Goal: Task Accomplishment & Management: Use online tool/utility

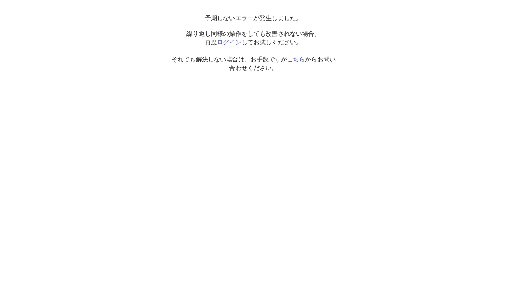
click at [230, 39] on link "ログイン" at bounding box center [229, 42] width 24 height 7
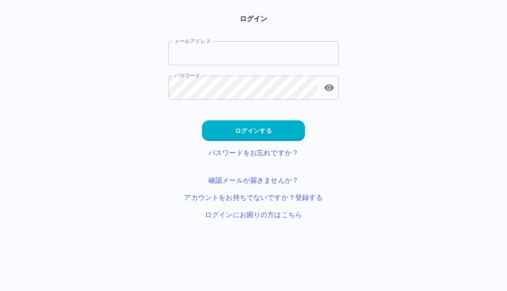
click at [310, 51] on input "メールアドレス" at bounding box center [253, 53] width 170 height 24
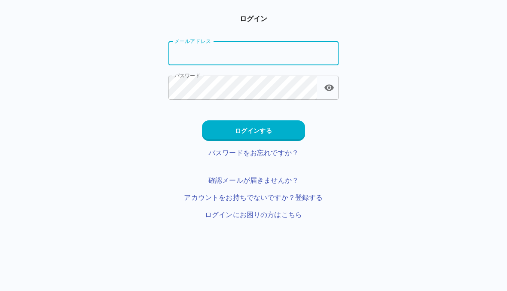
click at [304, 63] on input "メールアドレス" at bounding box center [253, 53] width 170 height 24
type input "**********"
click at [323, 81] on button "toggle password visibility" at bounding box center [328, 87] width 17 height 17
click at [277, 130] on button "ログインする" at bounding box center [253, 130] width 103 height 21
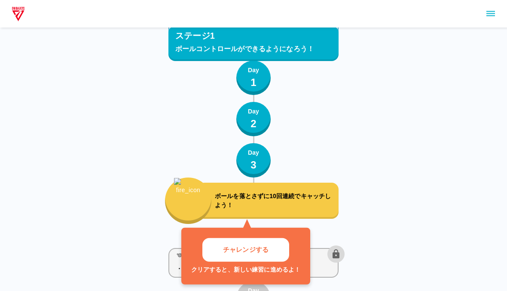
scroll to position [745, 0]
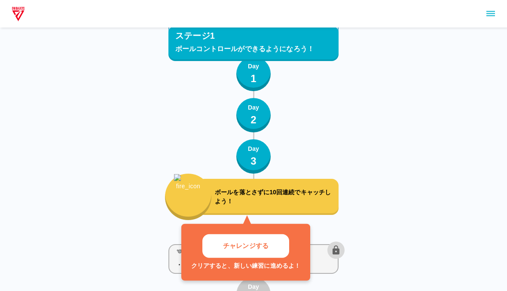
click at [252, 158] on p "3" at bounding box center [253, 160] width 6 height 15
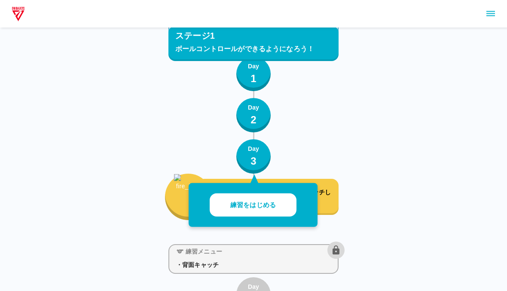
click at [255, 117] on p "2" at bounding box center [253, 119] width 6 height 15
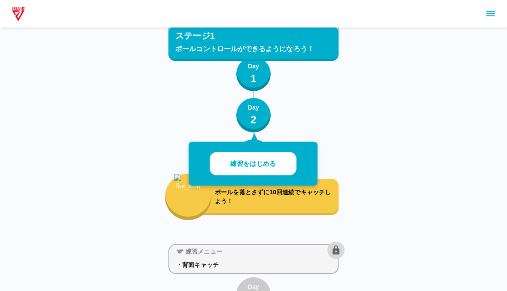
click at [246, 79] on button "Day 1" at bounding box center [253, 74] width 34 height 34
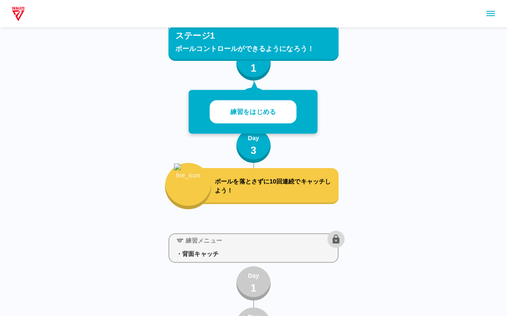
scroll to position [767, 0]
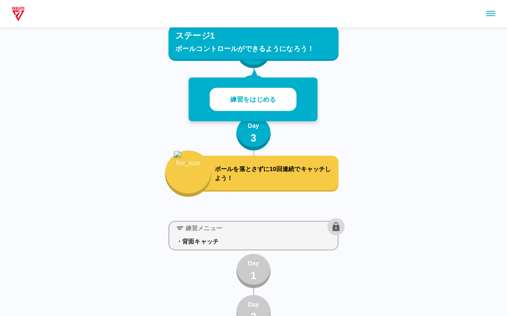
click at [286, 181] on p "ボールを落とさずに10回連続でキャッチしよう！" at bounding box center [275, 174] width 120 height 18
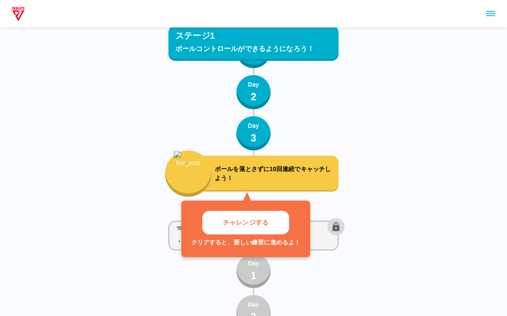
click at [265, 228] on button "チャレンジする" at bounding box center [245, 223] width 87 height 24
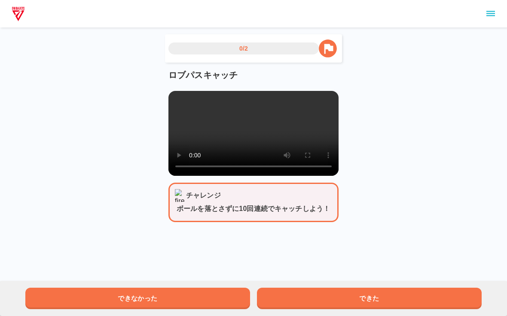
click at [226, 137] on video at bounding box center [253, 133] width 170 height 85
click at [378, 290] on button "できた" at bounding box center [369, 298] width 225 height 21
click at [262, 155] on video at bounding box center [253, 133] width 170 height 85
click at [258, 136] on video at bounding box center [253, 133] width 170 height 85
click at [256, 128] on video at bounding box center [253, 133] width 170 height 85
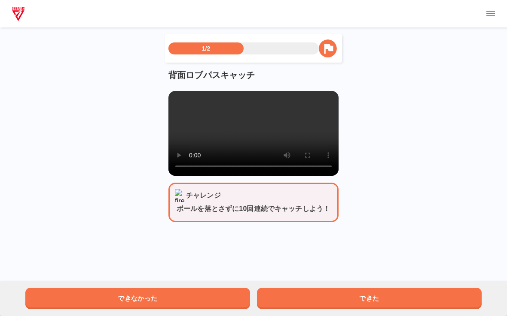
click at [249, 145] on video at bounding box center [253, 133] width 170 height 85
click at [253, 141] on video at bounding box center [253, 133] width 170 height 85
click at [427, 290] on div "できなかった できた" at bounding box center [253, 298] width 507 height 35
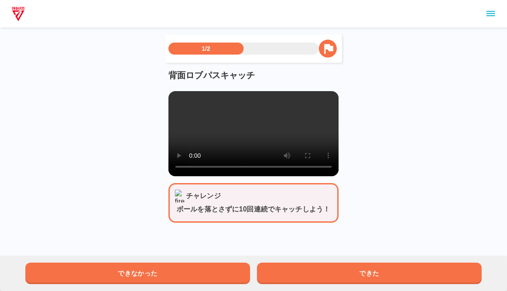
click at [398, 266] on button "できた" at bounding box center [369, 272] width 225 height 21
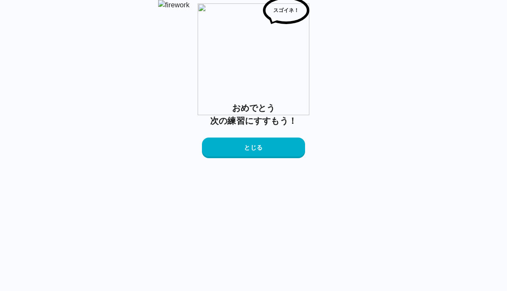
click at [295, 158] on button "とじる" at bounding box center [253, 147] width 103 height 21
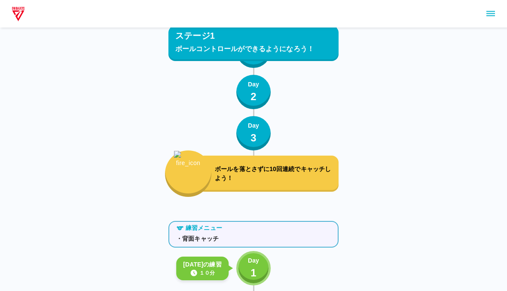
scroll to position [891, 0]
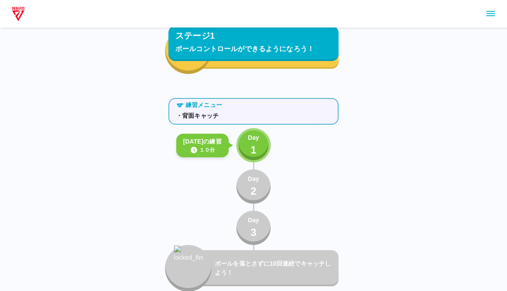
click at [260, 155] on button "Day 1" at bounding box center [253, 145] width 34 height 34
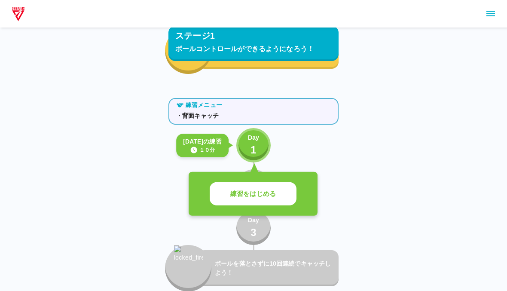
click at [254, 195] on p "練習をはじめる" at bounding box center [253, 194] width 46 height 10
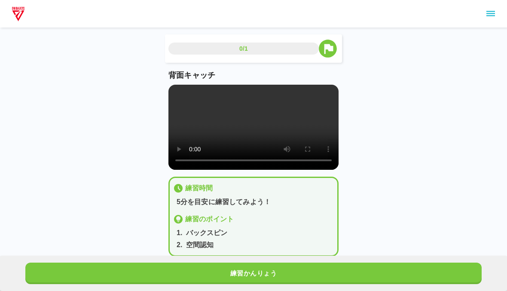
click at [307, 260] on div "練習かんりょう" at bounding box center [253, 272] width 507 height 35
click at [306, 269] on button "練習かんりょう" at bounding box center [253, 272] width 456 height 21
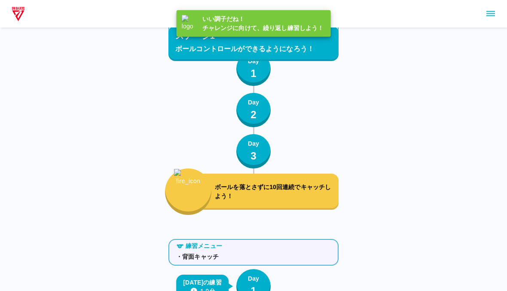
scroll to position [891, 0]
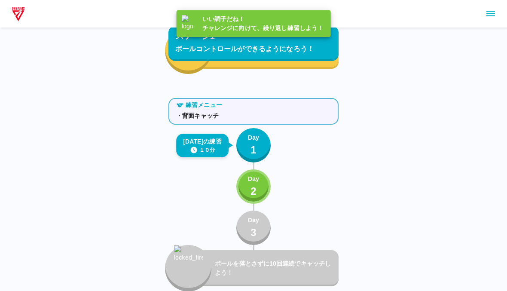
click at [254, 141] on p "Day" at bounding box center [253, 137] width 11 height 9
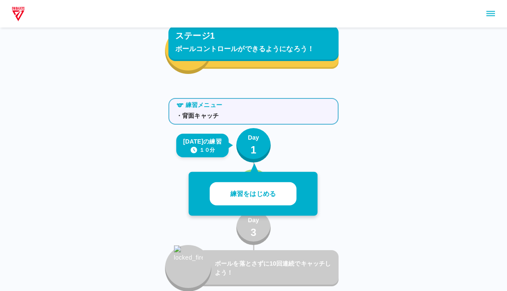
click at [279, 197] on button "練習をはじめる" at bounding box center [253, 194] width 87 height 24
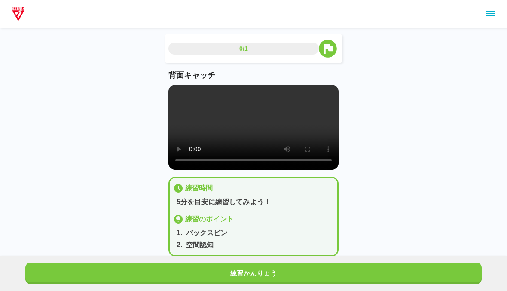
click at [252, 131] on video at bounding box center [253, 127] width 170 height 85
click at [506, 226] on div "0/1 背面キャッチ 練習時間 5分を目安に練習してみよう！ 練習のポイント 1 . バックスピン 2 . 空間認知 練習かんりょう" at bounding box center [253, 131] width 507 height 263
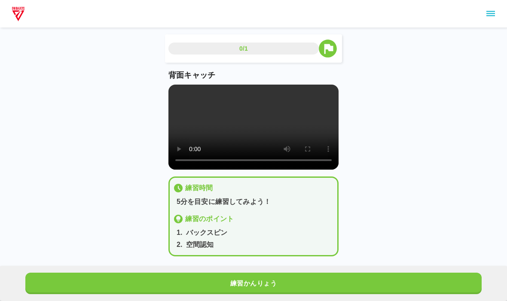
click at [176, 86] on video at bounding box center [253, 127] width 170 height 85
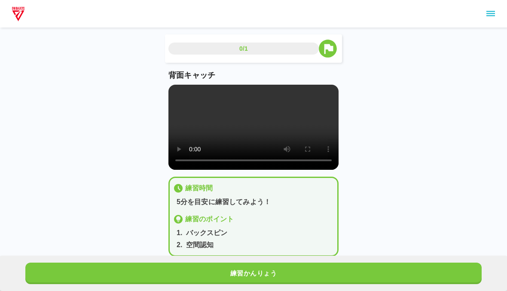
click at [365, 250] on div "0/1 背面キャッチ 練習時間 5分を目安に練習してみよう！ 練習のポイント 1 . バックスピン 2 . 空間認知 練習かんりょう" at bounding box center [253, 131] width 507 height 263
click at [353, 277] on button "練習かんりょう" at bounding box center [253, 272] width 456 height 21
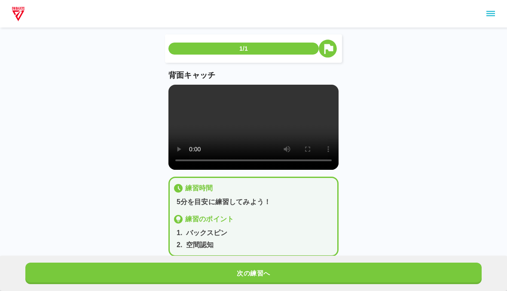
click at [328, 276] on button "次の練習へ" at bounding box center [253, 272] width 456 height 21
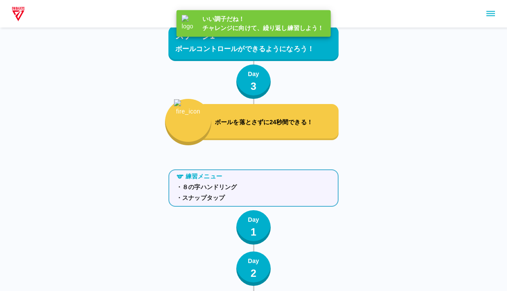
scroll to position [891, 0]
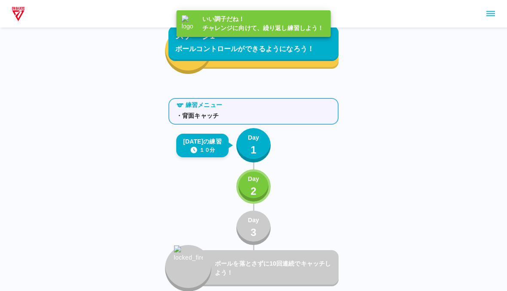
click at [254, 193] on p "2" at bounding box center [253, 190] width 6 height 15
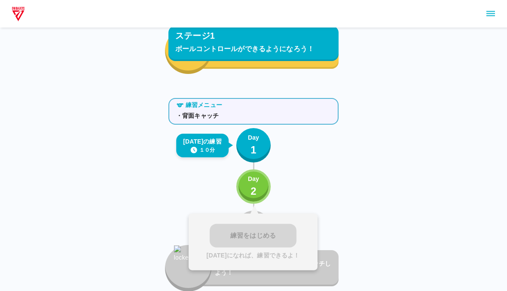
click at [266, 237] on div "練習をはじめる 明日になれば、練習できるよ！" at bounding box center [252, 241] width 129 height 57
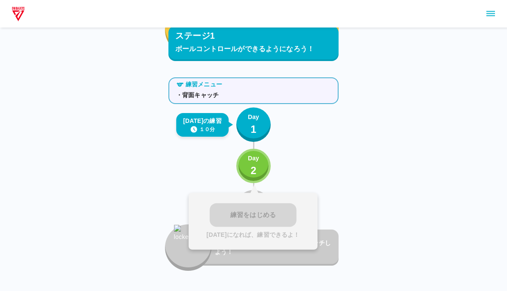
scroll to position [911, 0]
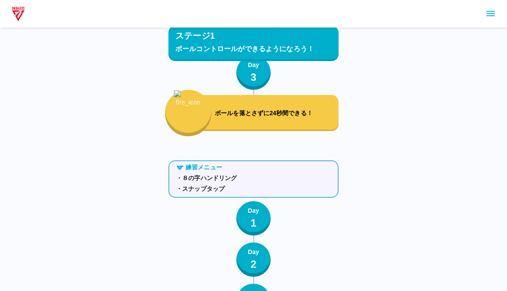
scroll to position [891, 0]
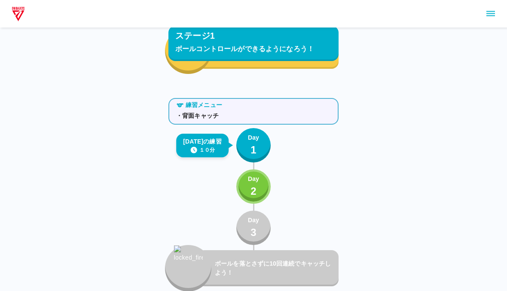
click at [253, 186] on p "2" at bounding box center [253, 190] width 6 height 15
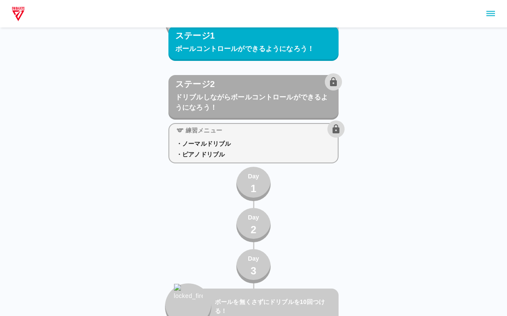
scroll to position [1138, 0]
